Goal: Information Seeking & Learning: Learn about a topic

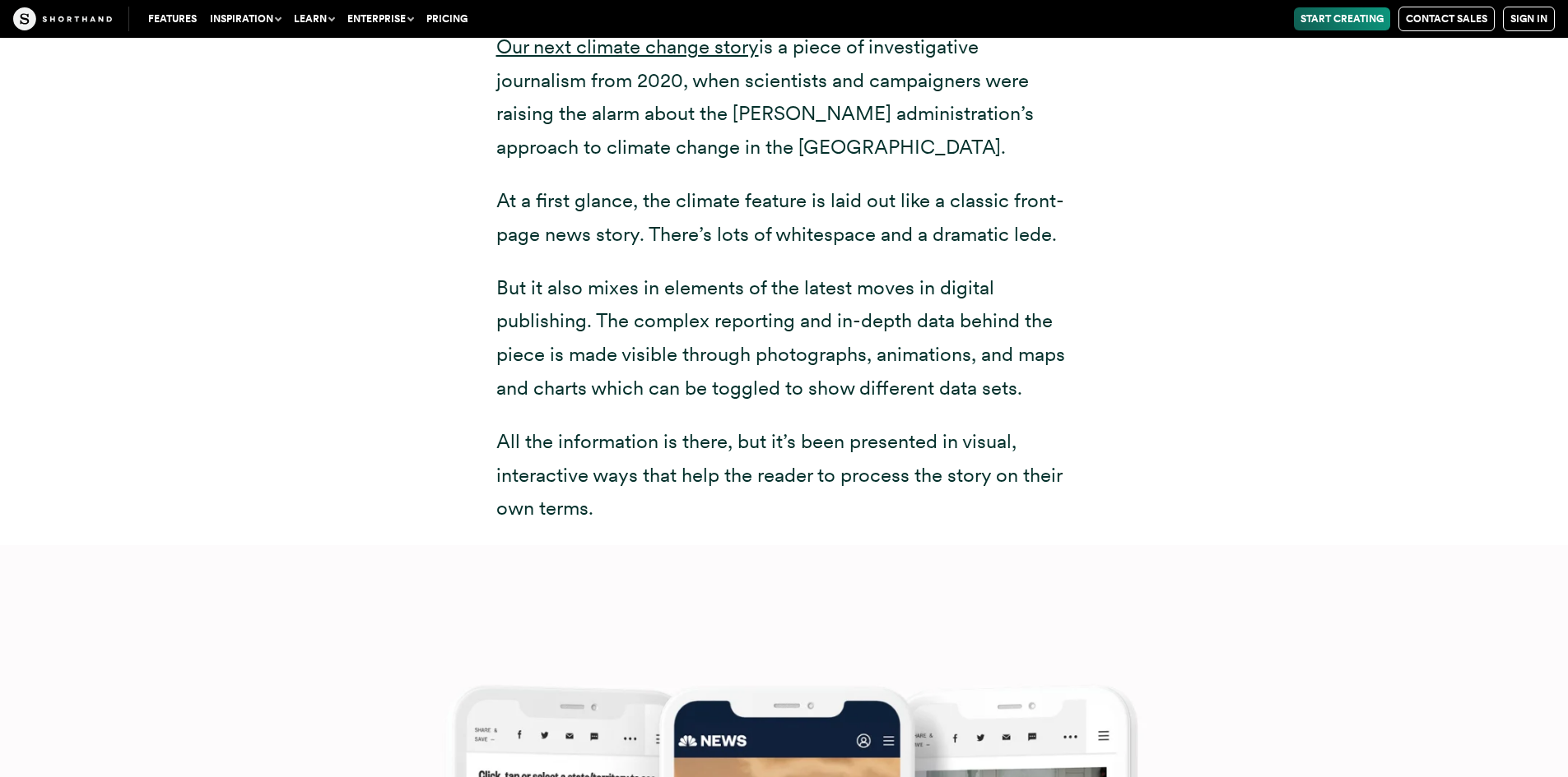
scroll to position [13153, 0]
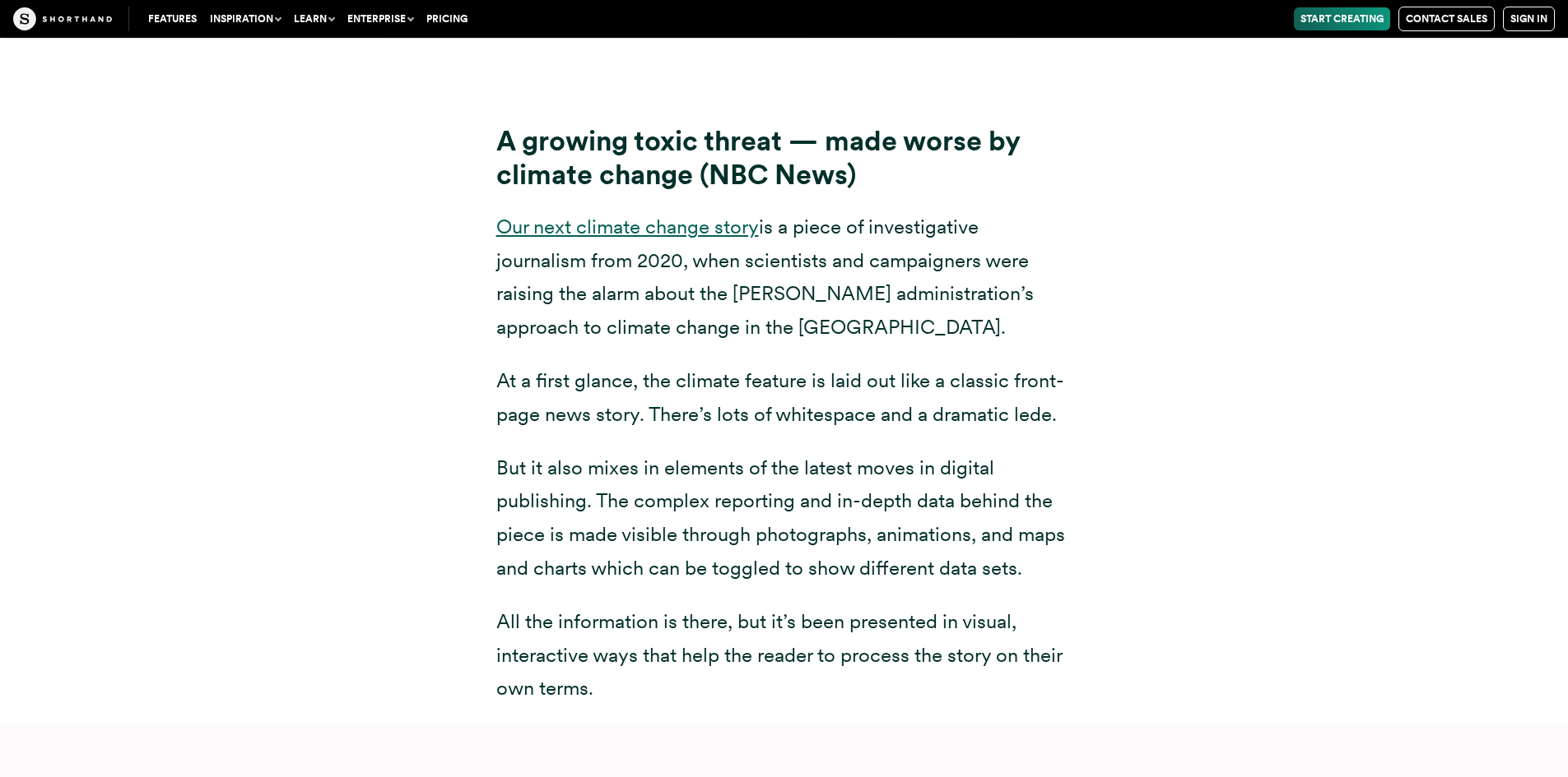
click at [676, 215] on link "Our next climate change story" at bounding box center [627, 226] width 262 height 24
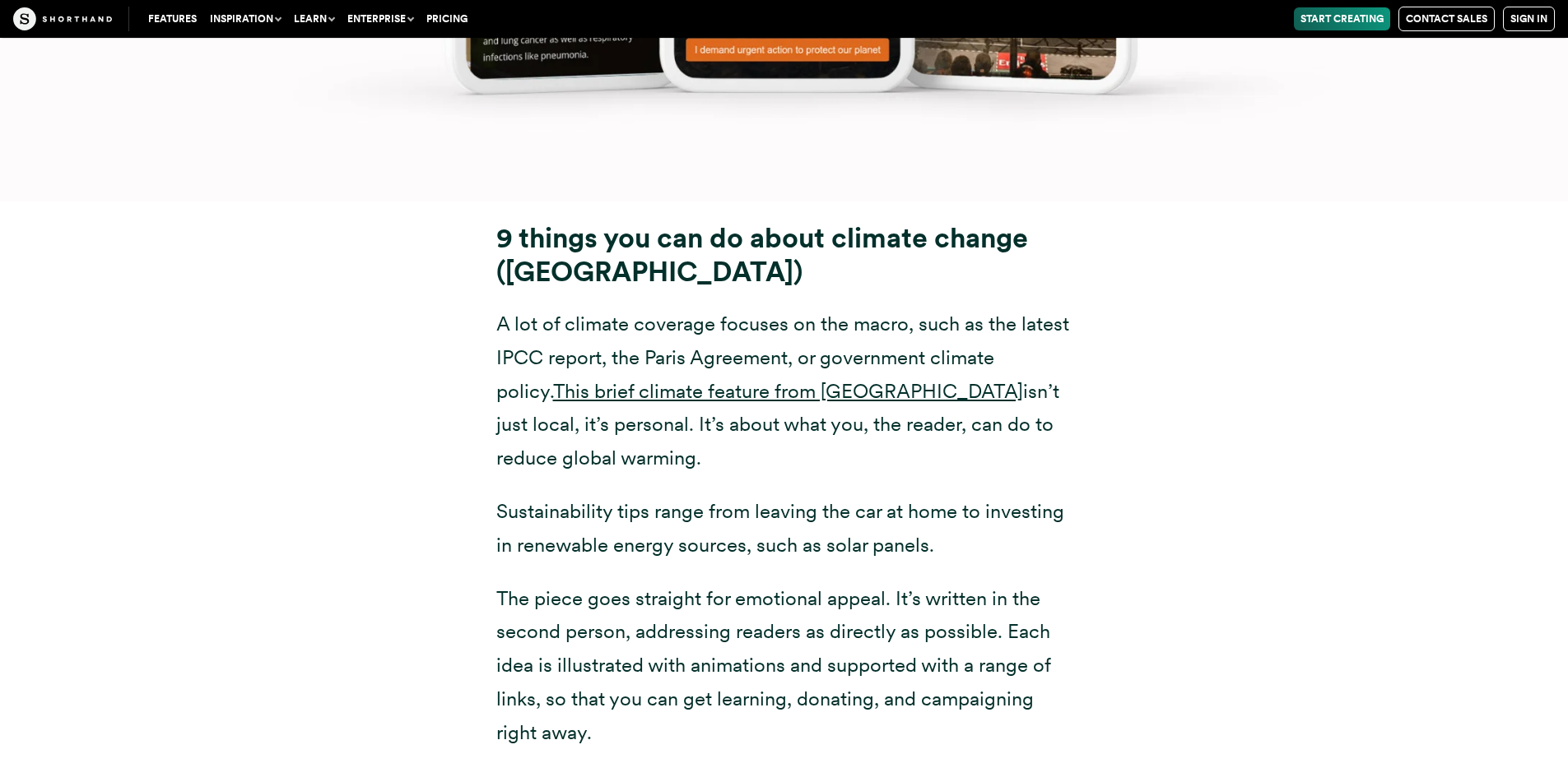
scroll to position [22058, 0]
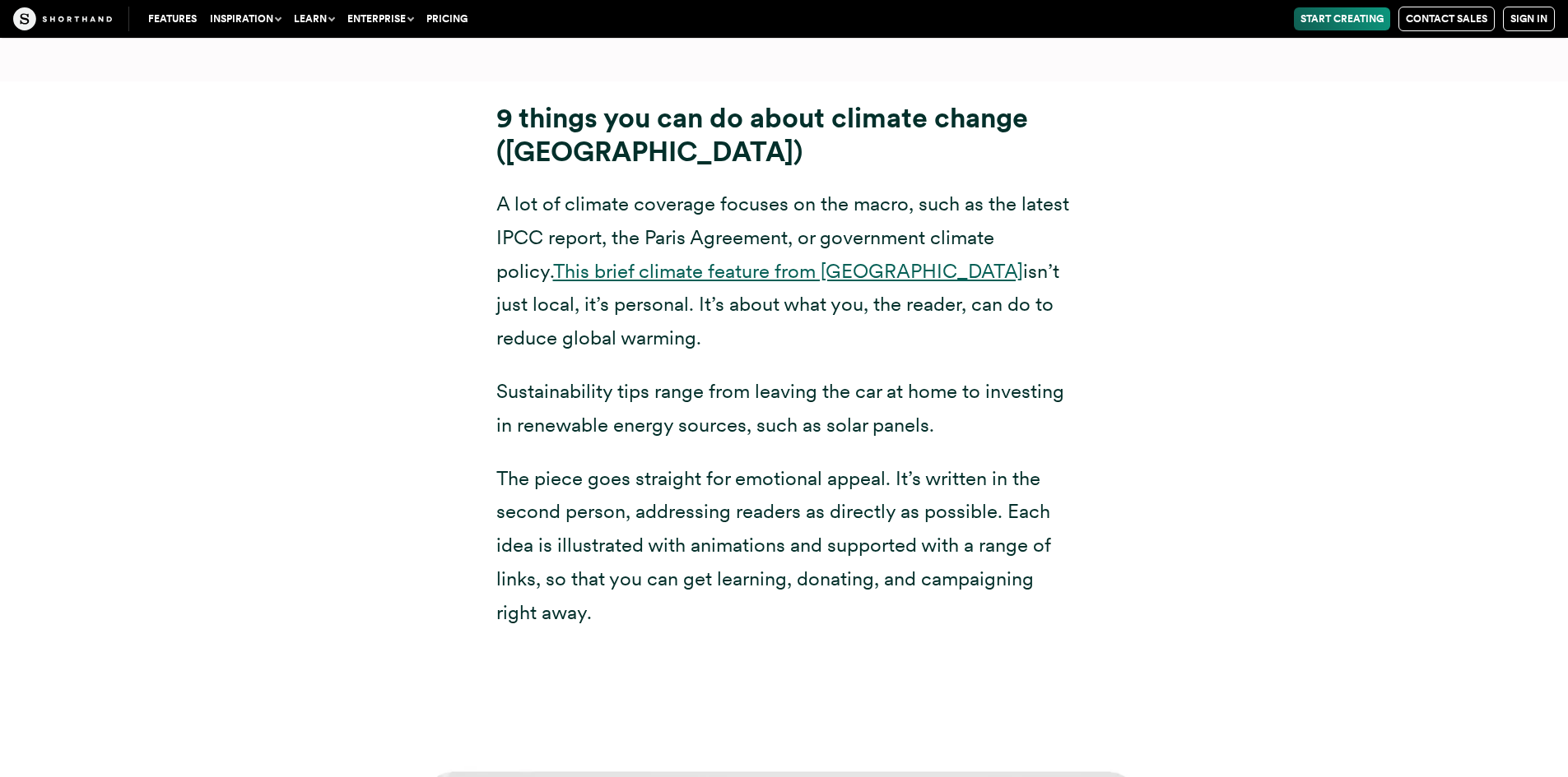
click at [782, 259] on link "This brief climate feature from [GEOGRAPHIC_DATA]" at bounding box center [788, 271] width 470 height 24
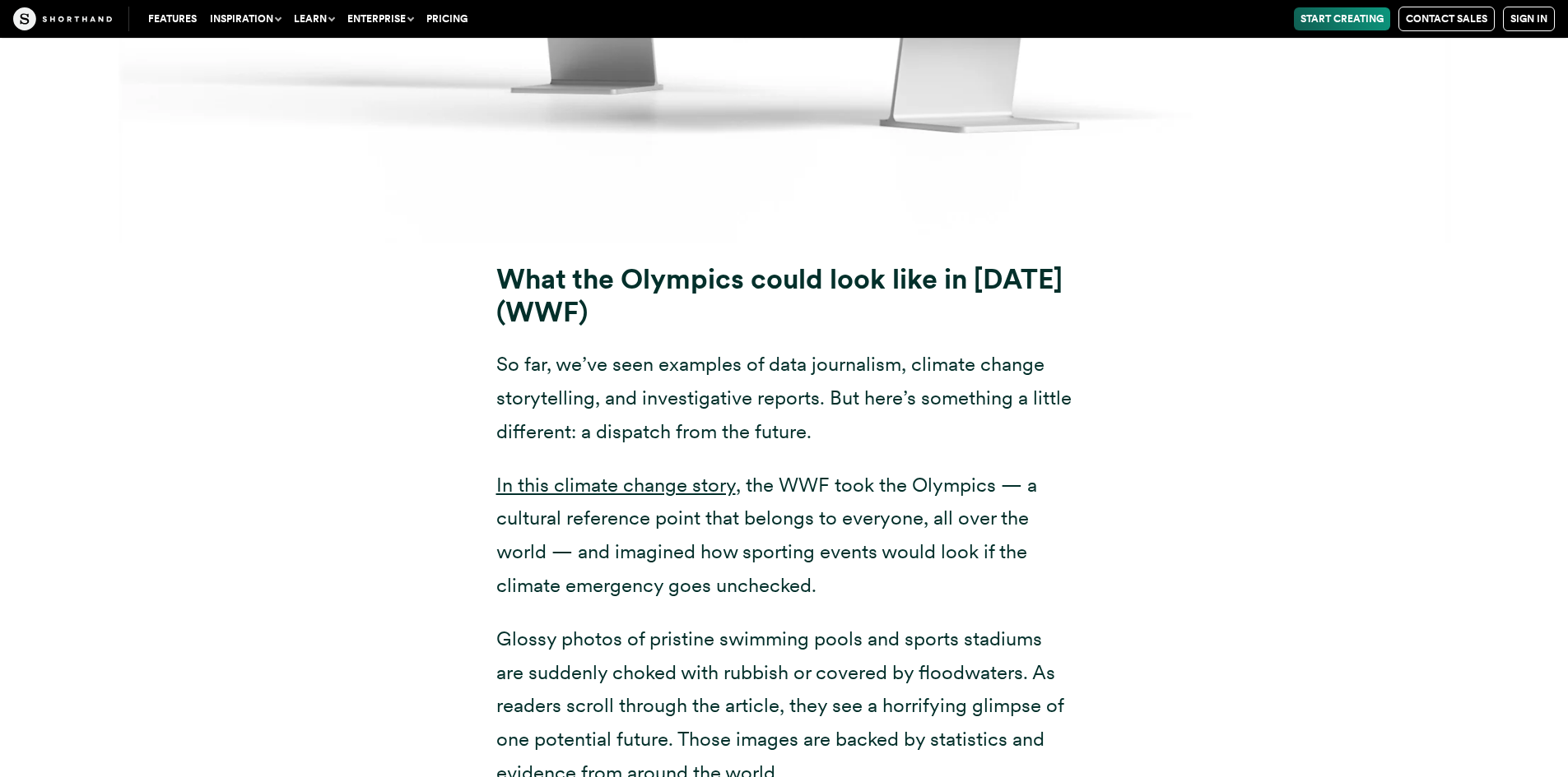
scroll to position [19590, 0]
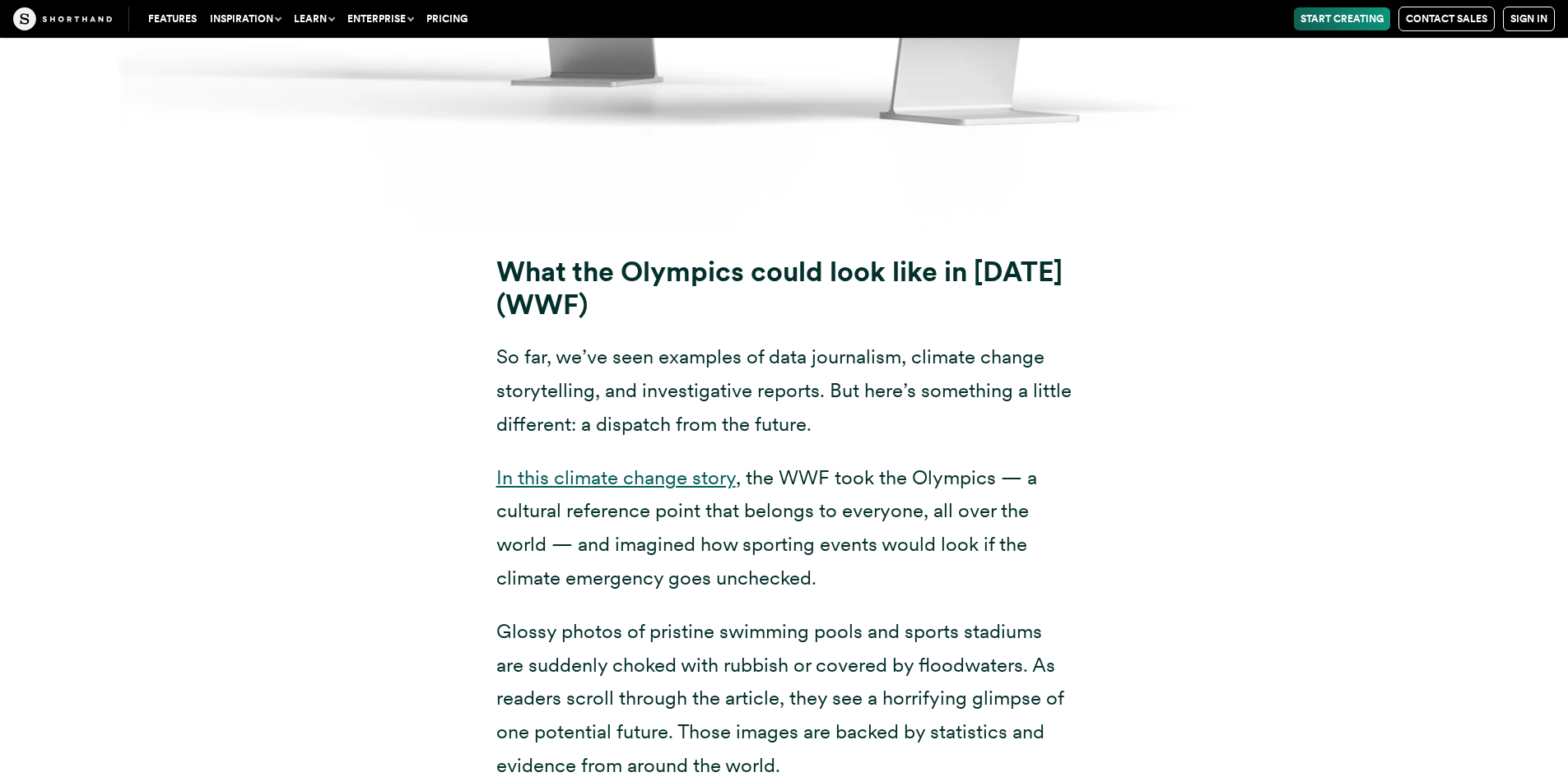
click at [657, 466] on link "In this climate change story" at bounding box center [616, 477] width 240 height 24
